Goal: Task Accomplishment & Management: Complete application form

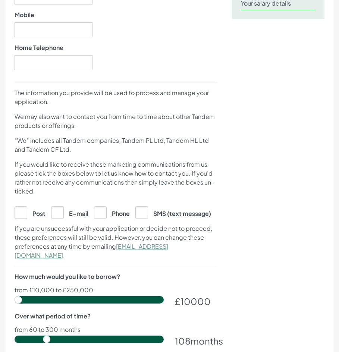
scroll to position [237, 0]
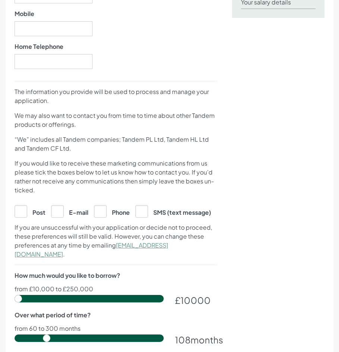
drag, startPoint x: 333, startPoint y: 104, endPoint x: 329, endPoint y: 177, distance: 73.3
click at [329, 177] on div "Let's get your application started Title ****** ** *** **** ** ** **** First na…" at bounding box center [170, 200] width 328 height 722
drag, startPoint x: 338, startPoint y: 156, endPoint x: 330, endPoint y: 217, distance: 60.6
click at [330, 217] on div "About you Employment APPLY Let's get your application started Title ****** ** *…" at bounding box center [169, 183] width 339 height 758
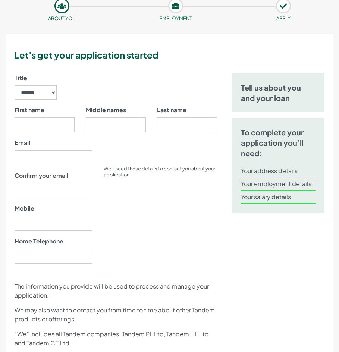
scroll to position [0, 0]
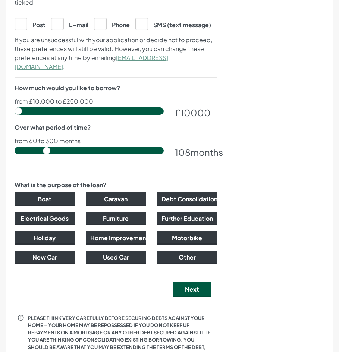
scroll to position [426, 0]
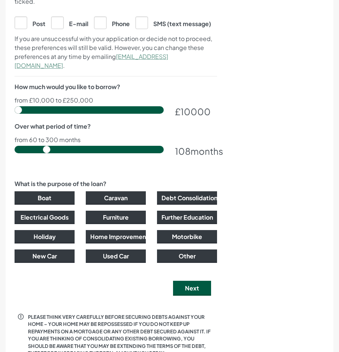
click at [197, 240] on div "Motorbike" at bounding box center [187, 239] width 71 height 19
click at [194, 250] on button "Other" at bounding box center [187, 256] width 60 height 13
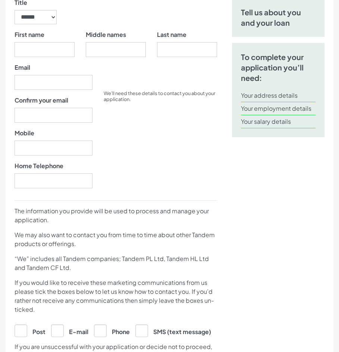
scroll to position [0, 0]
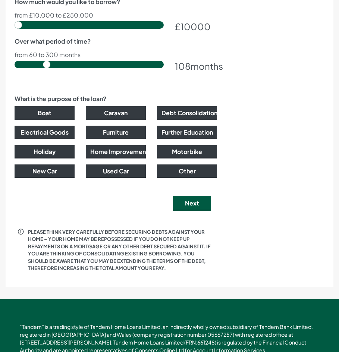
scroll to position [522, 0]
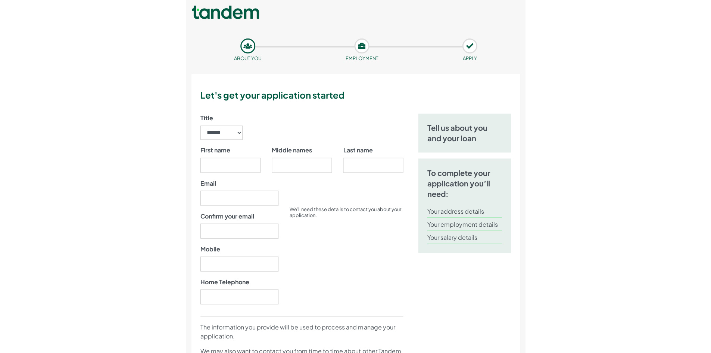
scroll to position [0, 0]
